Goal: Find specific fact: Find specific fact

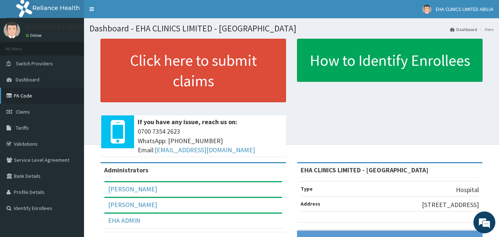
click at [28, 98] on link "PA Code" at bounding box center [42, 96] width 84 height 16
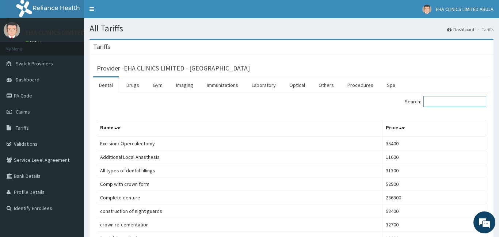
click at [438, 98] on input "Search:" at bounding box center [454, 101] width 63 height 11
paste input "[MEDICAL_DATA] 4 mg"
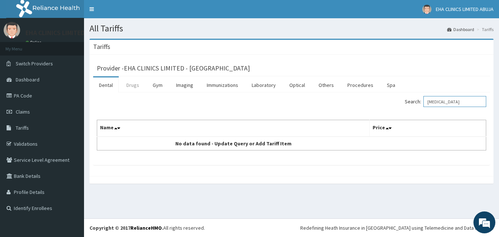
type input "[MEDICAL_DATA]"
click at [131, 85] on link "Drugs" at bounding box center [132, 84] width 24 height 15
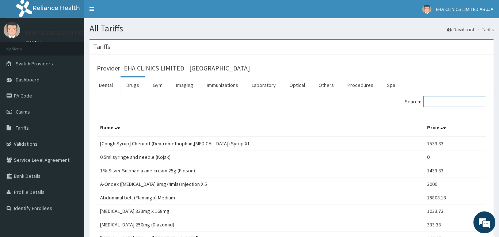
click at [447, 102] on input "Search:" at bounding box center [454, 101] width 63 height 11
paste input "[MEDICAL_DATA] 4 mg"
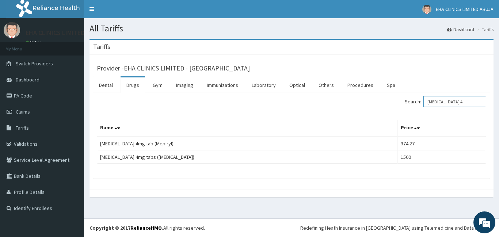
click at [437, 104] on input "[MEDICAL_DATA] 4" at bounding box center [454, 101] width 63 height 11
paste input "[PERSON_NAME] Met (Sitaglipti"
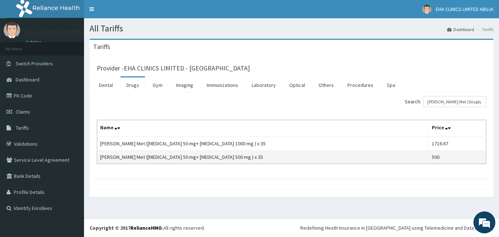
drag, startPoint x: 163, startPoint y: 157, endPoint x: 179, endPoint y: 159, distance: 16.2
click at [179, 159] on td "[PERSON_NAME] Met ([MEDICAL_DATA] 50 mg+ [MEDICAL_DATA] 500 mg ) x 35" at bounding box center [262, 157] width 331 height 14
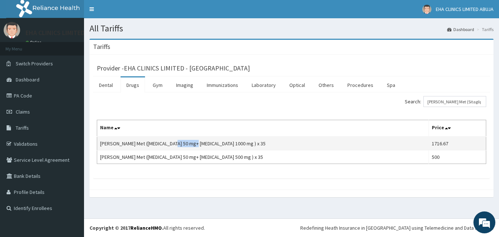
drag, startPoint x: 186, startPoint y: 145, endPoint x: 164, endPoint y: 145, distance: 21.9
click at [164, 145] on td "[PERSON_NAME] Met ([MEDICAL_DATA] 50 mg+ [MEDICAL_DATA] 1000 mg ) x 35" at bounding box center [262, 144] width 331 height 14
copy td "[MEDICAL_DATA]"
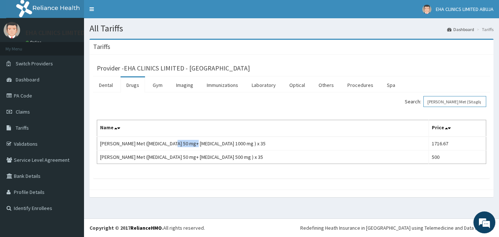
click at [450, 103] on input "[PERSON_NAME] Met (Sitaglipti" at bounding box center [454, 101] width 63 height 11
paste input "[MEDICAL_DATA]"
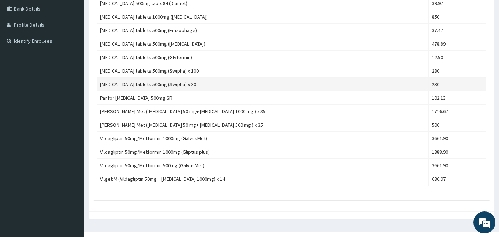
scroll to position [169, 0]
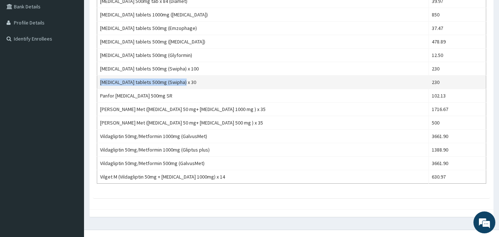
drag, startPoint x: 187, startPoint y: 81, endPoint x: 98, endPoint y: 80, distance: 88.3
click at [98, 80] on td "[MEDICAL_DATA] tablets 500mg (Swipha) x 30" at bounding box center [262, 83] width 331 height 14
copy td "[MEDICAL_DATA] tablets 500mg (Swipha) x 30"
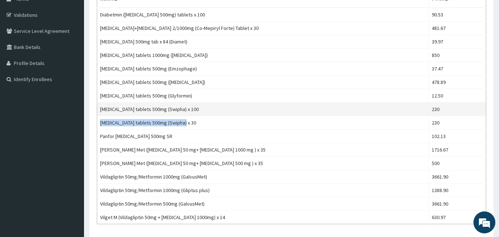
scroll to position [128, 0]
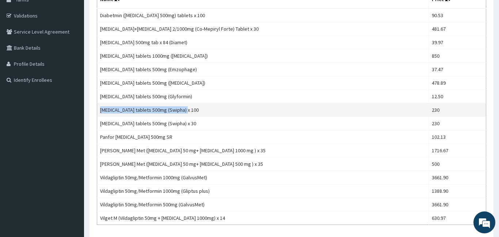
drag, startPoint x: 186, startPoint y: 110, endPoint x: 98, endPoint y: 112, distance: 88.0
click at [98, 112] on td "[MEDICAL_DATA] tablets 500mg (Swipha) x 100" at bounding box center [262, 110] width 331 height 14
copy td "[MEDICAL_DATA] tablets 500mg (Swipha) x 100"
click at [191, 108] on td "[MEDICAL_DATA] tablets 500mg (Swipha) x 100" at bounding box center [262, 110] width 331 height 14
drag, startPoint x: 188, startPoint y: 109, endPoint x: 99, endPoint y: 110, distance: 89.1
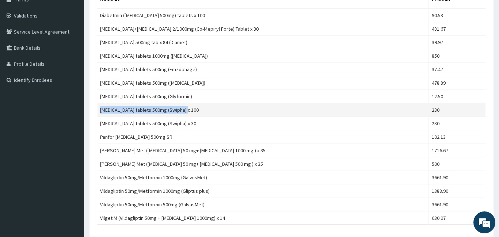
click at [99, 110] on td "[MEDICAL_DATA] tablets 500mg (Swipha) x 100" at bounding box center [262, 110] width 331 height 14
copy td "[MEDICAL_DATA] tablets 500mg (Swipha) x 100"
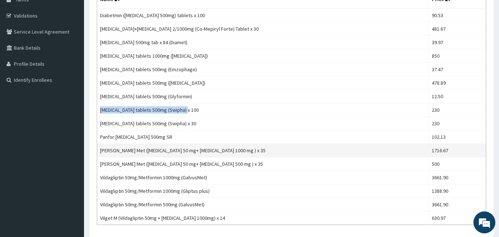
scroll to position [0, 0]
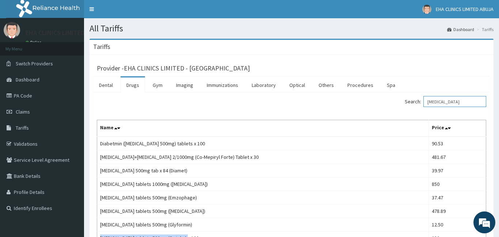
click at [439, 103] on input "[MEDICAL_DATA]" at bounding box center [454, 101] width 63 height 11
paste input "[MEDICAL_DATA] 4"
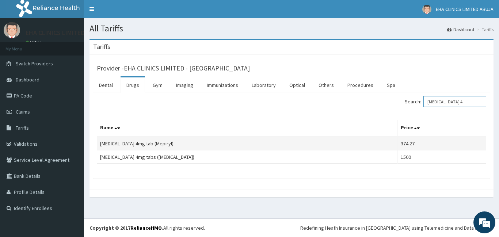
type input "[MEDICAL_DATA] 4"
drag, startPoint x: 166, startPoint y: 142, endPoint x: 97, endPoint y: 141, distance: 68.6
click at [97, 141] on td "[MEDICAL_DATA] 4mg tab (Mepiryl)" at bounding box center [247, 144] width 300 height 14
copy td "[MEDICAL_DATA] 4mg tab (Mepiryl)"
